Goal: Find specific page/section: Find specific page/section

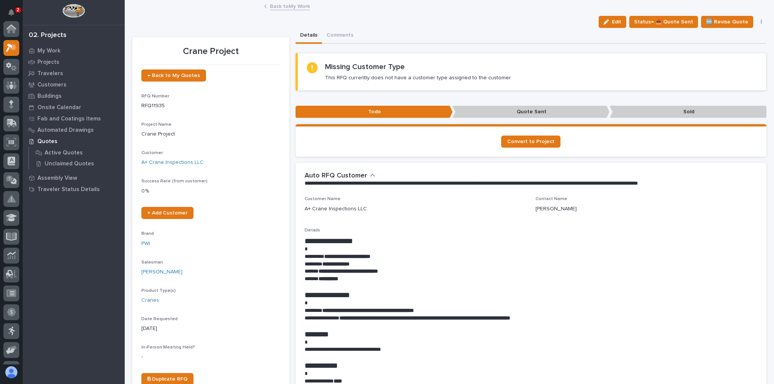
scroll to position [19, 0]
click at [15, 29] on icon at bounding box center [11, 29] width 11 height 9
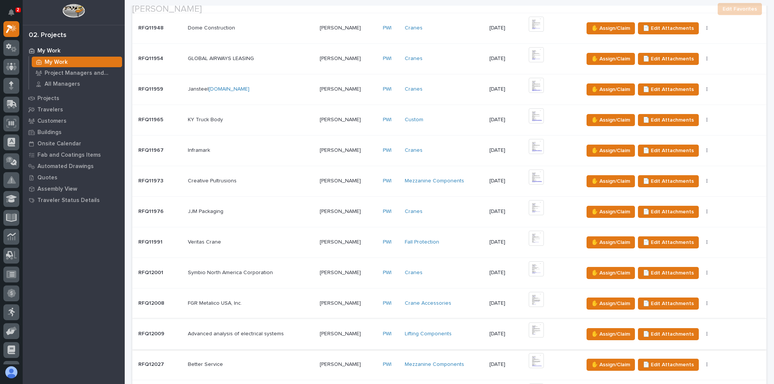
scroll to position [423, 0]
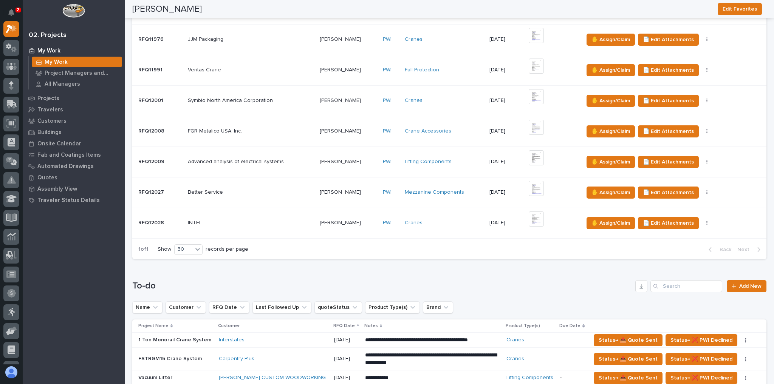
click at [256, 220] on p at bounding box center [251, 223] width 126 height 6
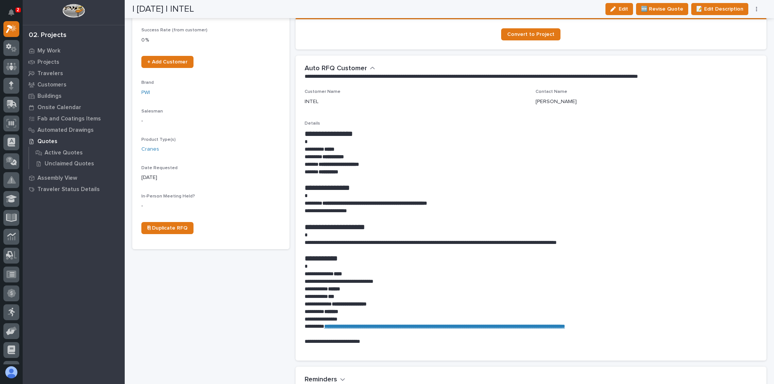
scroll to position [242, 0]
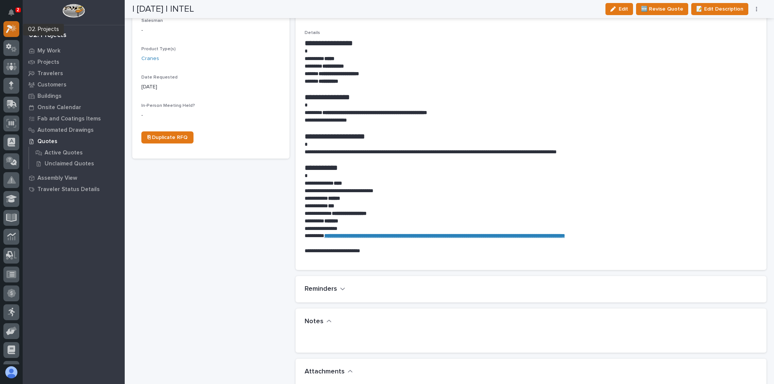
click at [8, 28] on icon at bounding box center [11, 29] width 11 height 9
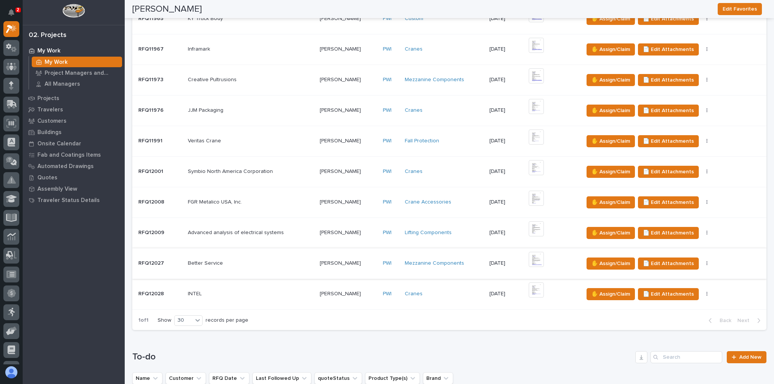
scroll to position [454, 0]
